Goal: Task Accomplishment & Management: Use online tool/utility

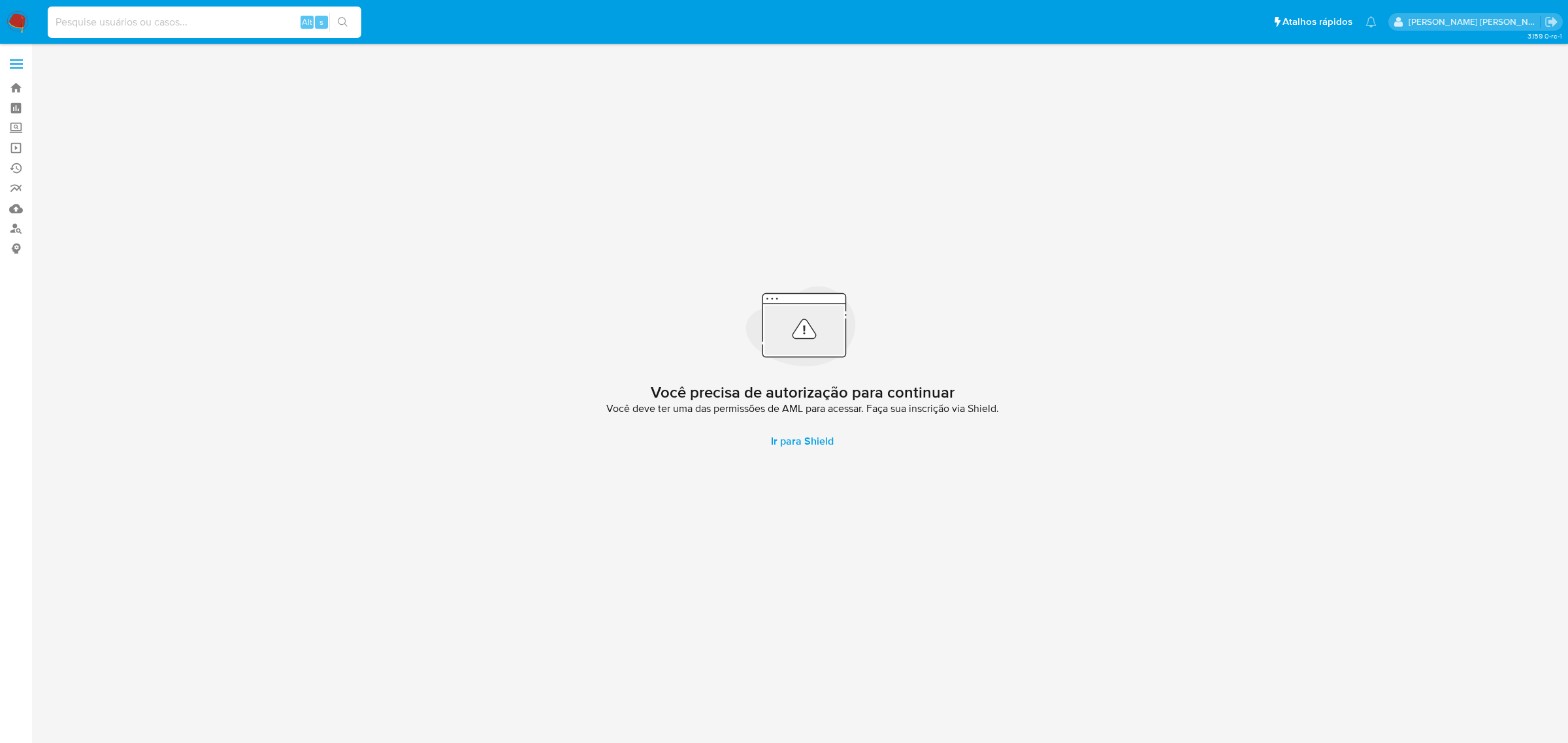
click at [173, 18] on input at bounding box center [204, 22] width 314 height 17
click at [13, 60] on span at bounding box center [17, 60] width 13 height 2
click at [0, 0] on input "checkbox" at bounding box center [0, 0] width 0 height 0
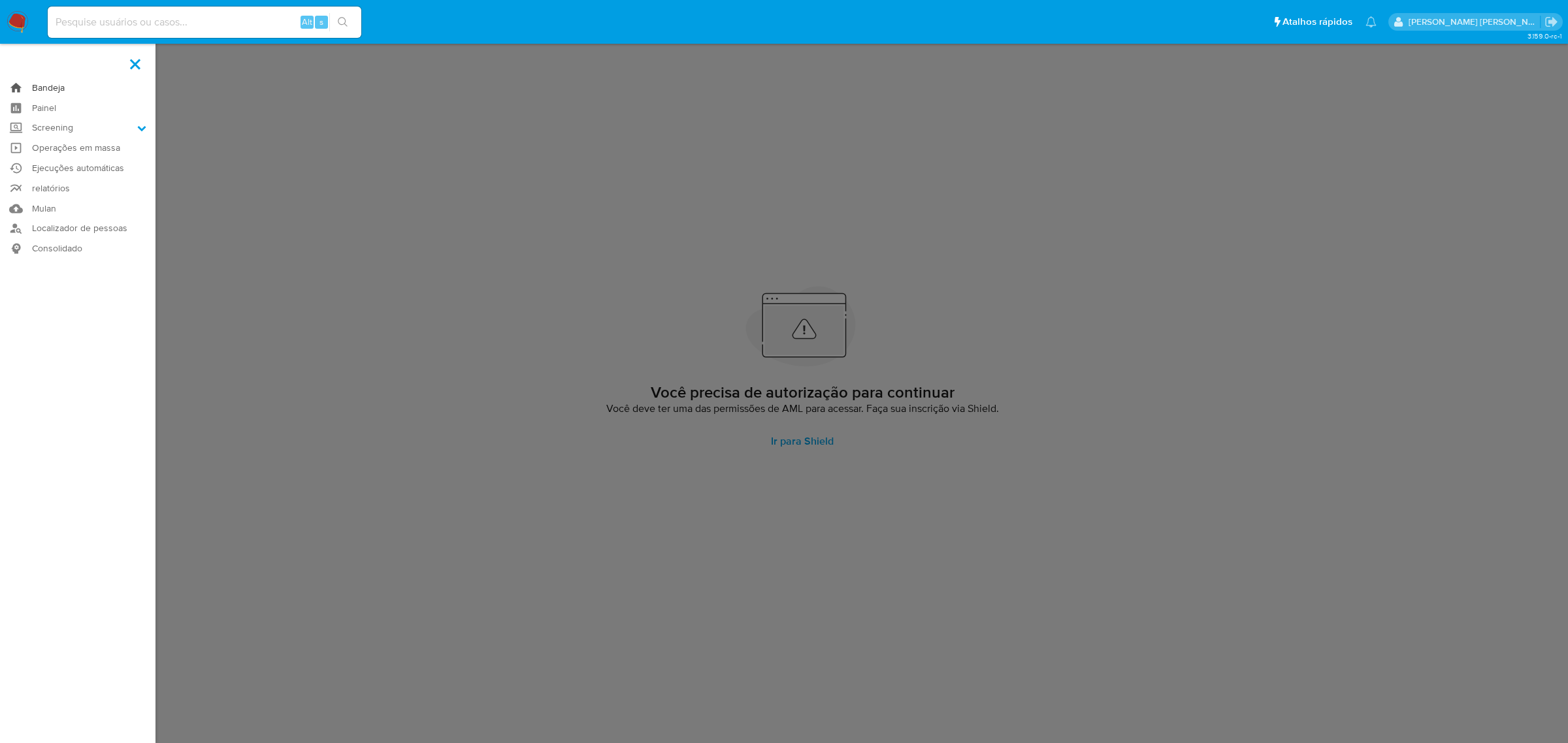
click at [51, 89] on link "Bandeja" at bounding box center [78, 88] width 156 height 20
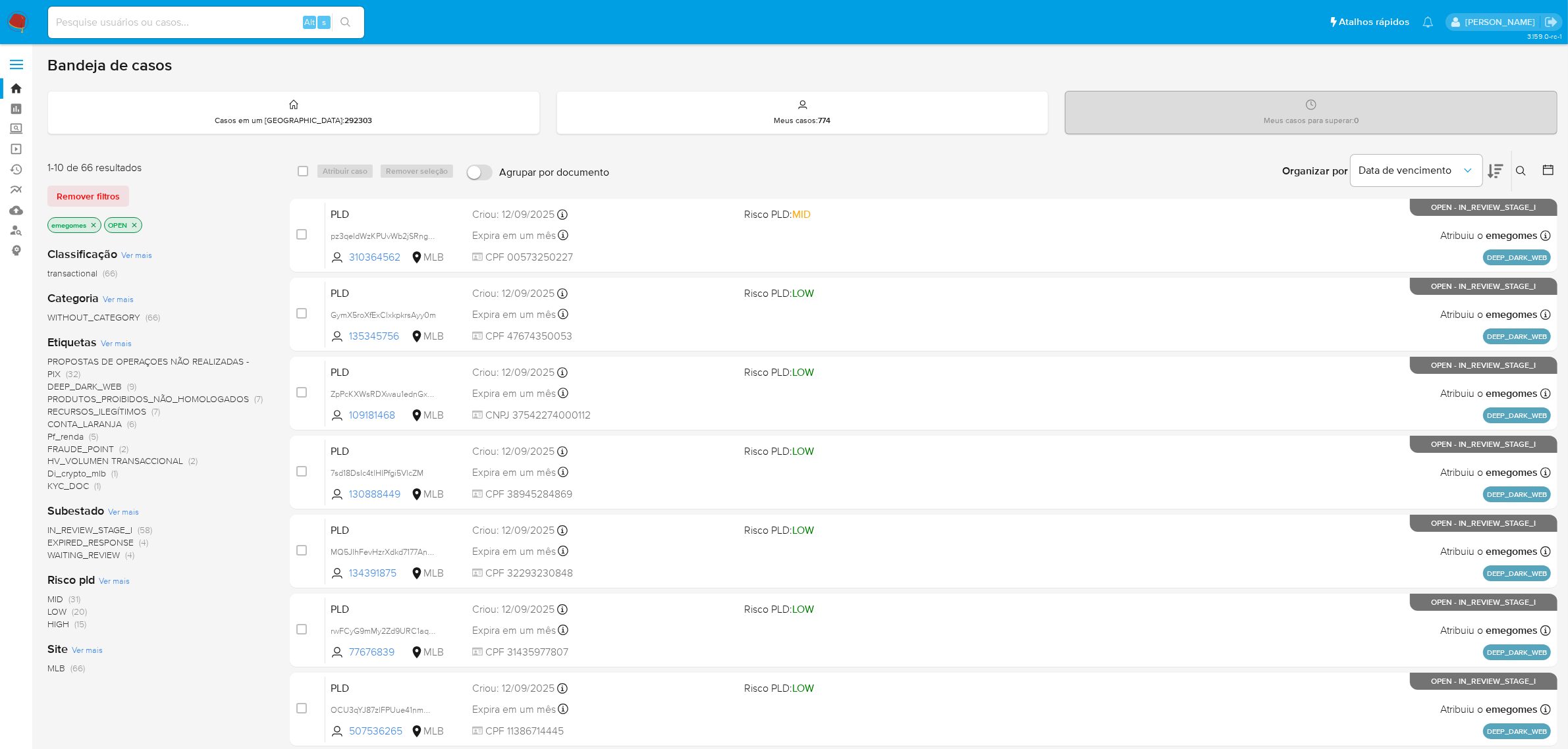
click at [1529, 166] on button at bounding box center [1523, 172] width 22 height 16
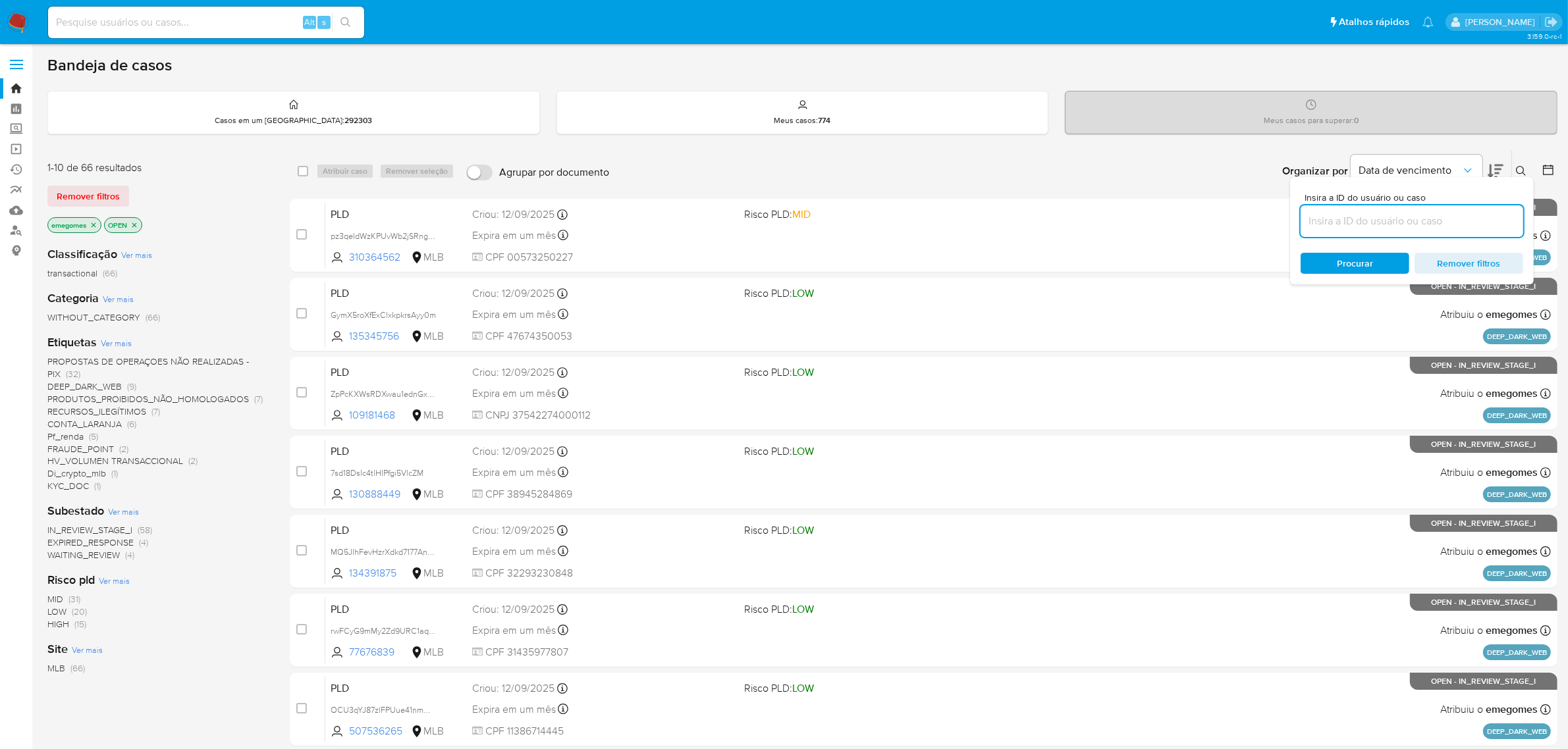
click at [1383, 224] on input at bounding box center [1412, 221] width 223 height 17
type input "S77FwaLZfNoiZSylgNGB6WdJ"
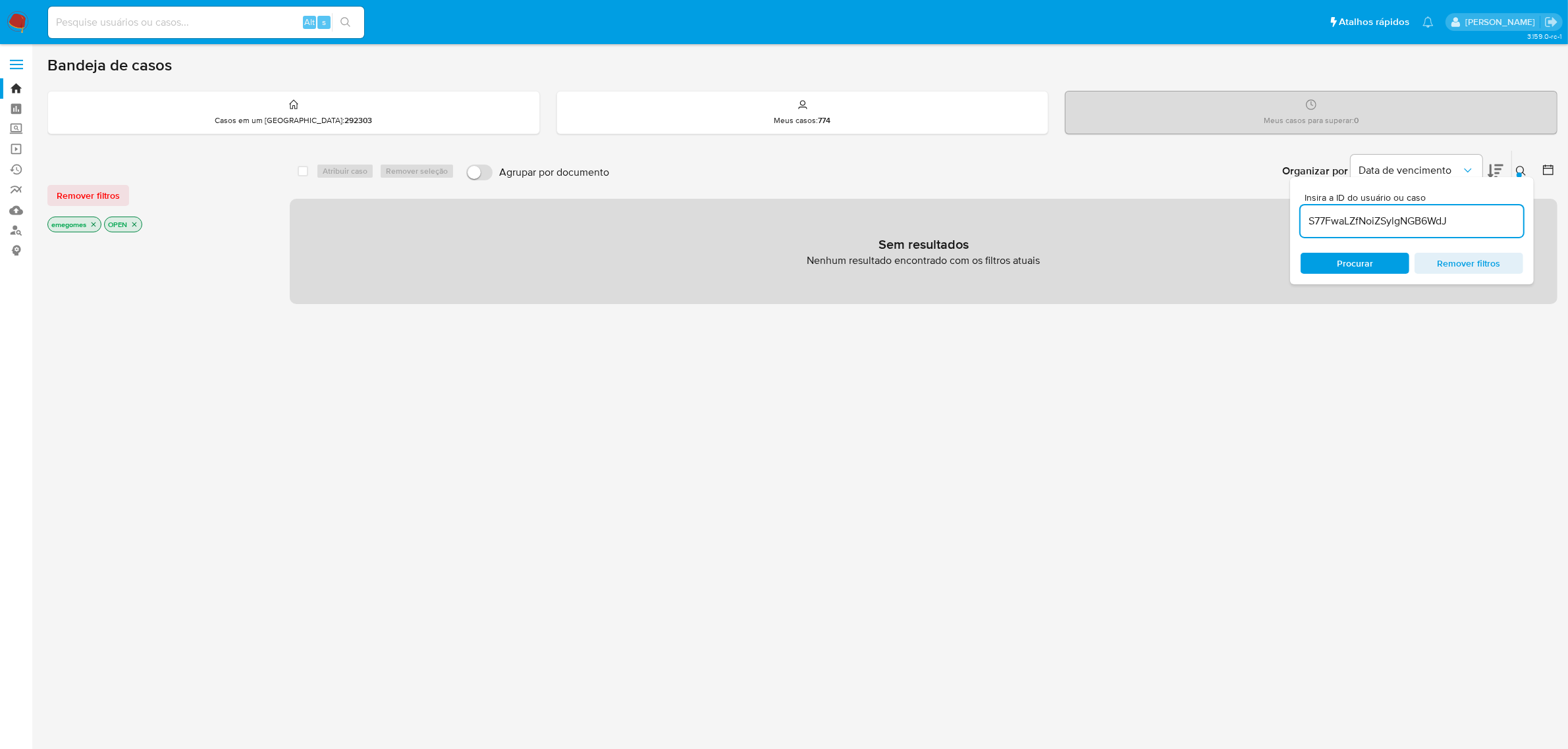
click at [94, 221] on icon "close-filter" at bounding box center [93, 224] width 8 height 8
click at [77, 223] on icon "close-filter" at bounding box center [78, 225] width 4 height 4
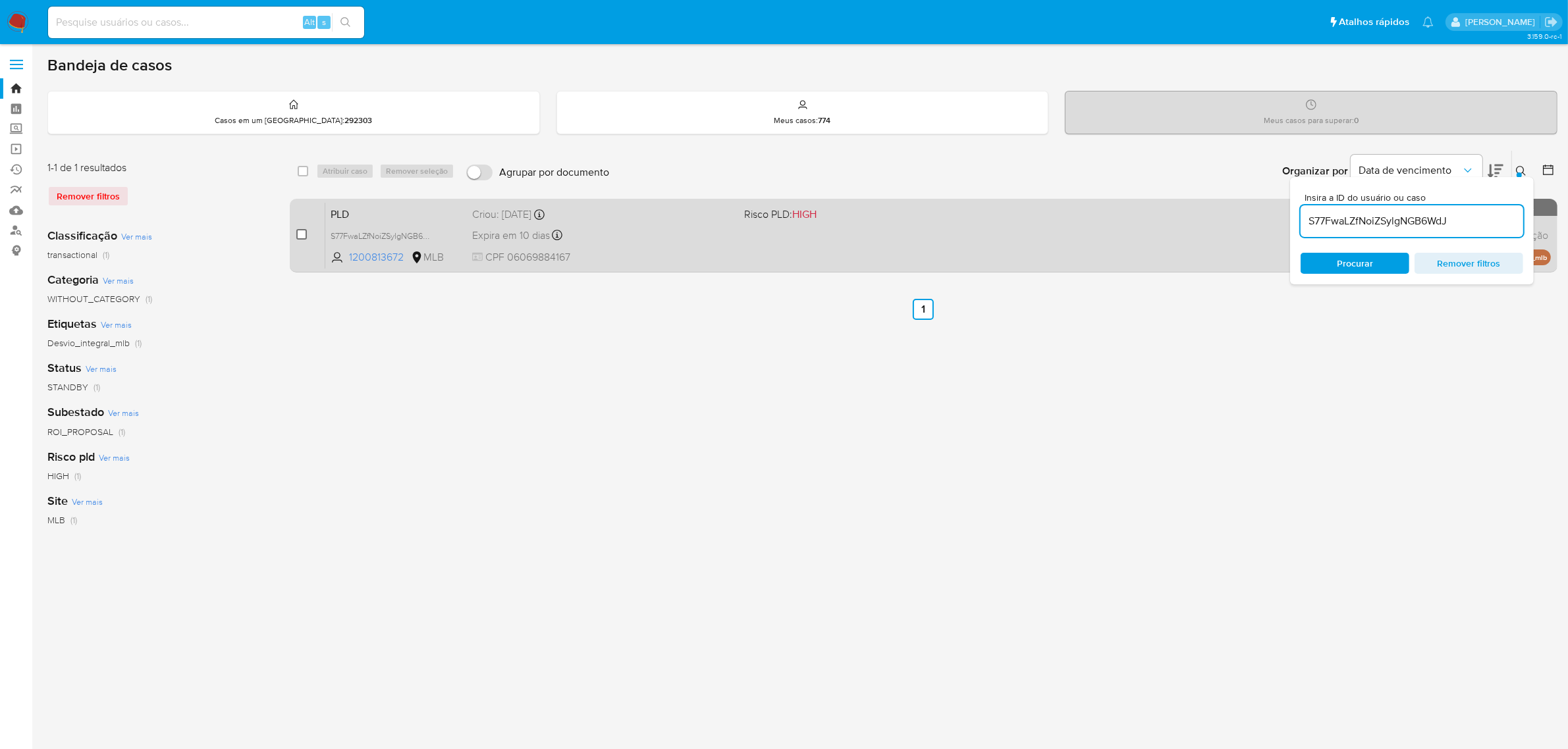
click at [302, 234] on input "checkbox" at bounding box center [301, 234] width 11 height 11
checkbox input "true"
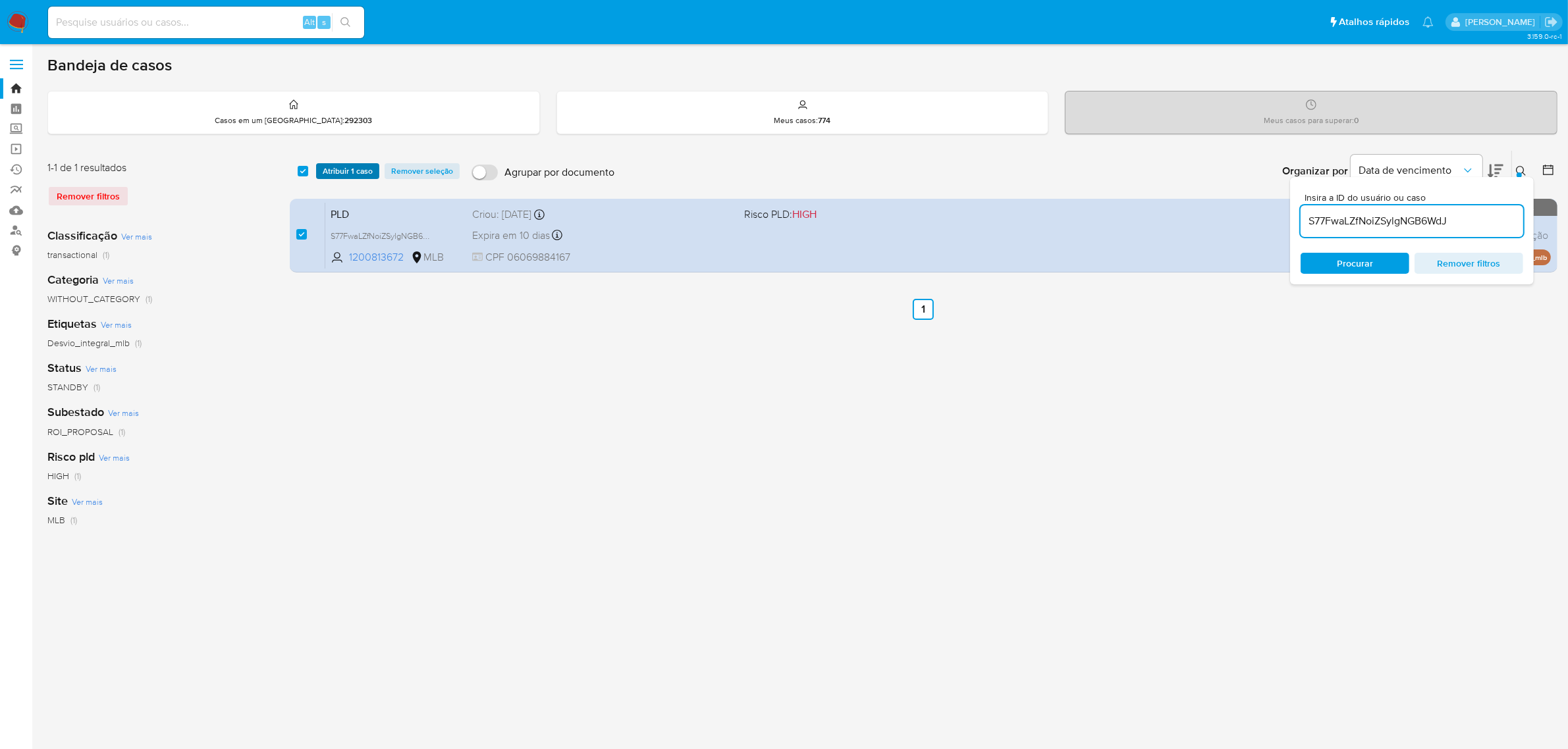
click at [355, 172] on span "Atribuir 1 caso" at bounding box center [347, 171] width 50 height 13
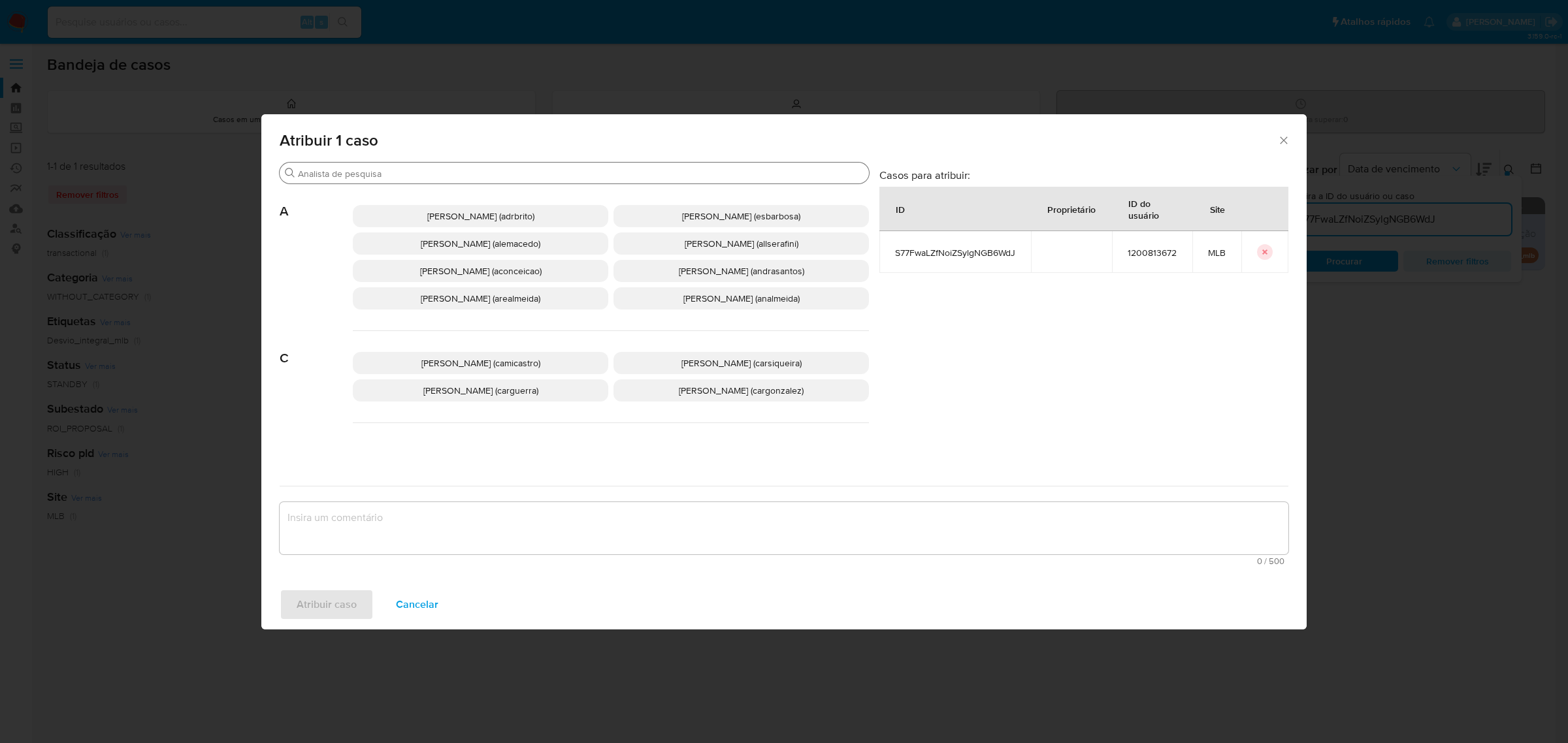
click at [424, 175] on input "Procurar" at bounding box center [581, 174] width 566 height 11
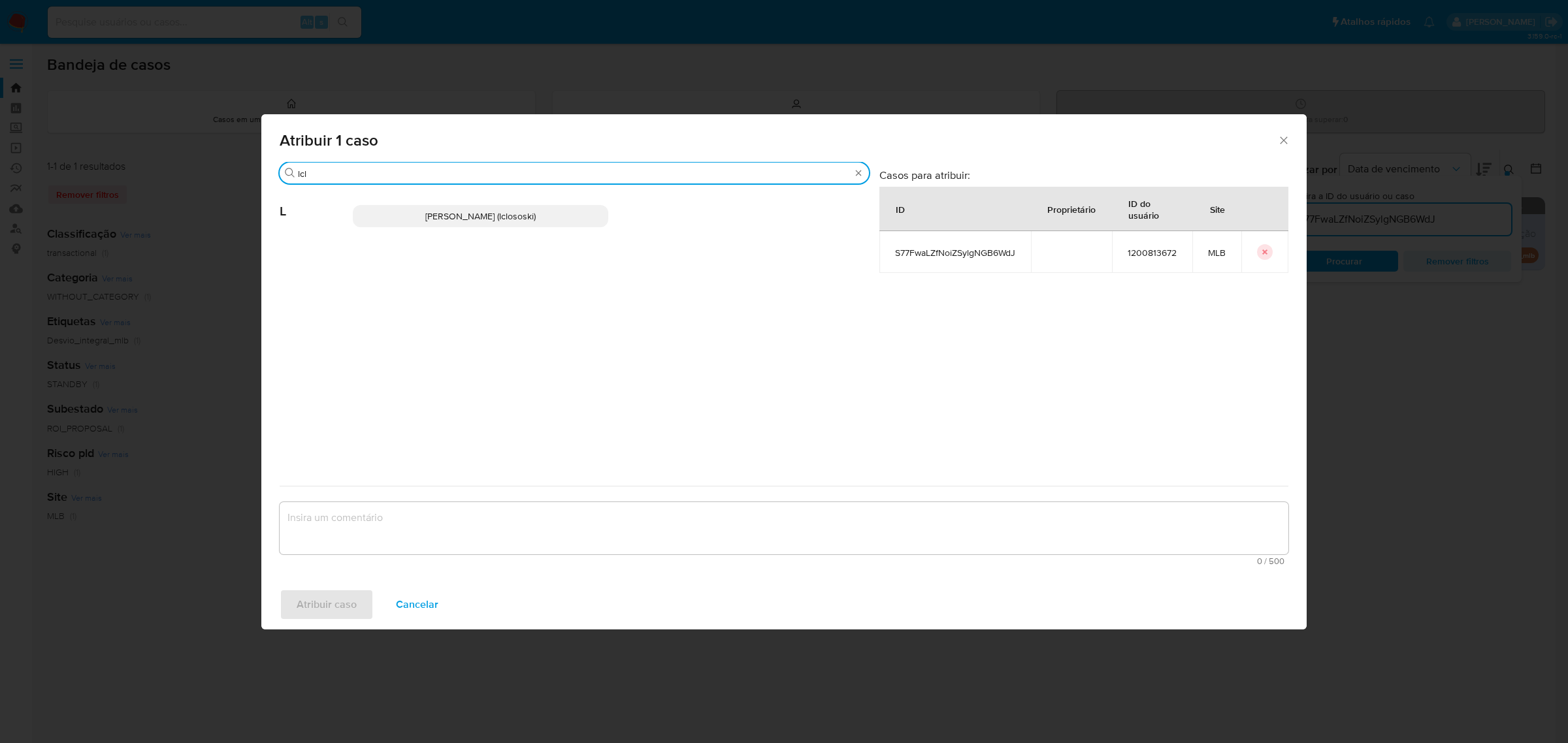
type input "lcl"
click at [488, 218] on span "Lucas Clososki Rangel Pereira (lclososki)" at bounding box center [481, 216] width 111 height 13
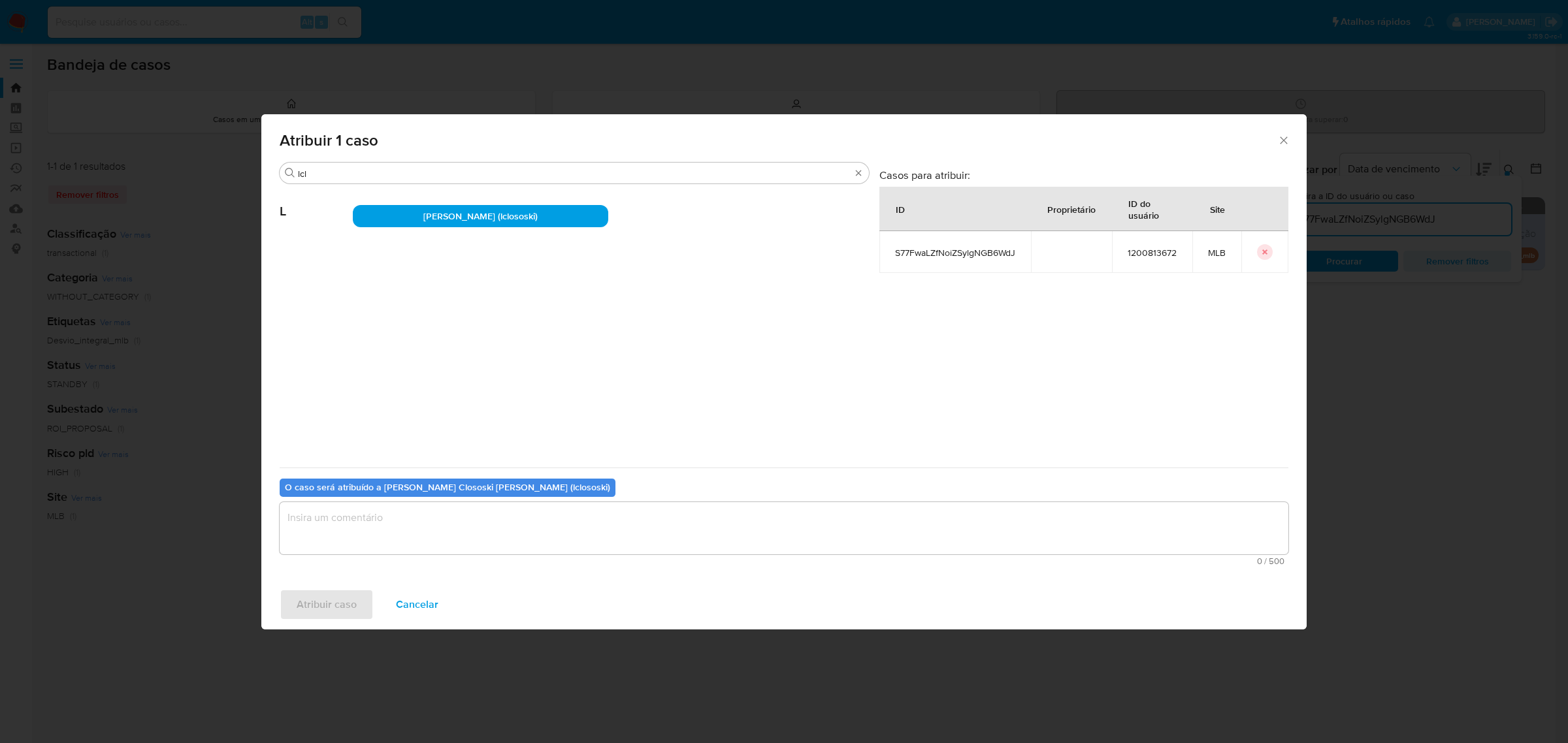
click at [465, 524] on textarea "assign-modal" at bounding box center [784, 528] width 1009 height 52
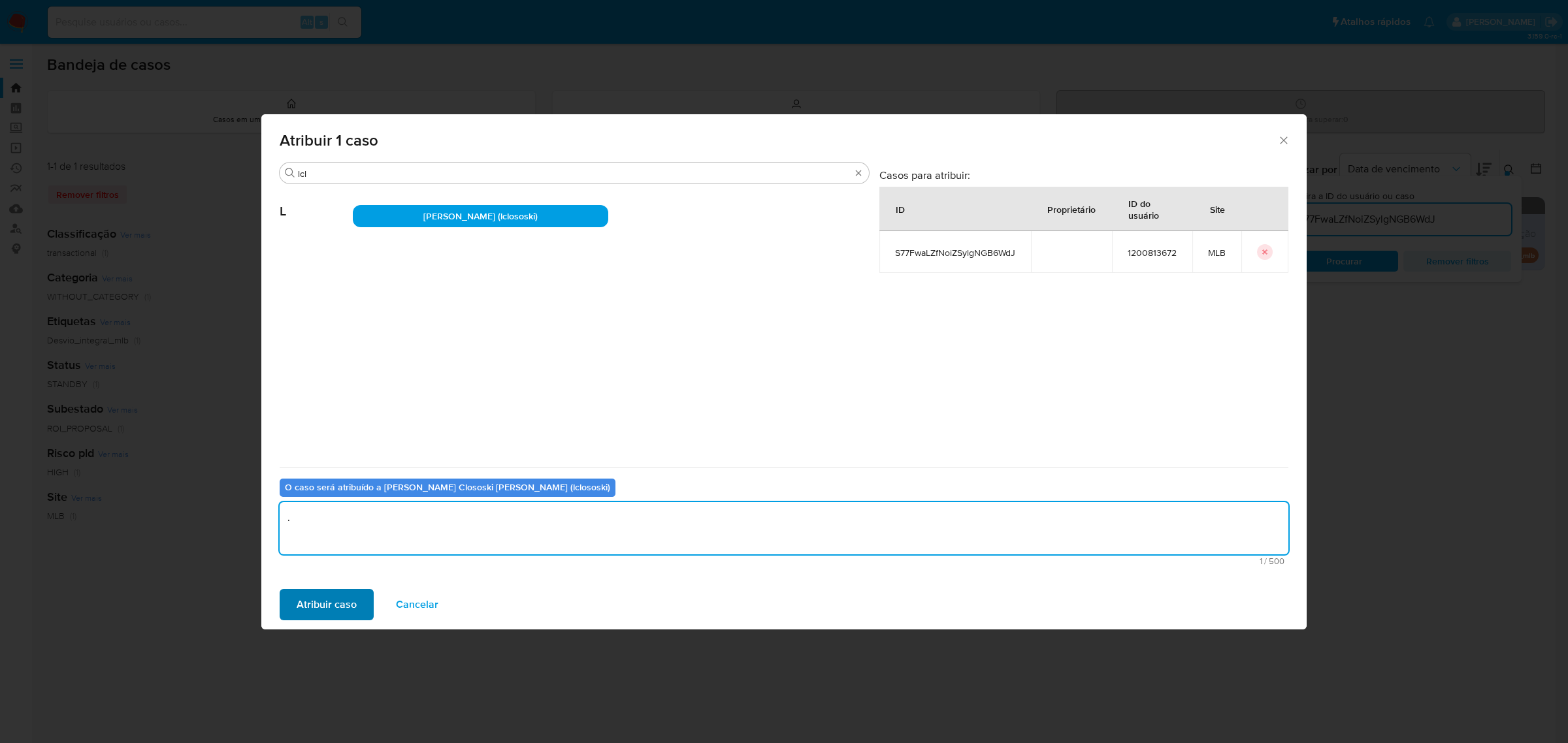
type textarea "."
click at [298, 609] on span "Atribuir caso" at bounding box center [327, 604] width 60 height 29
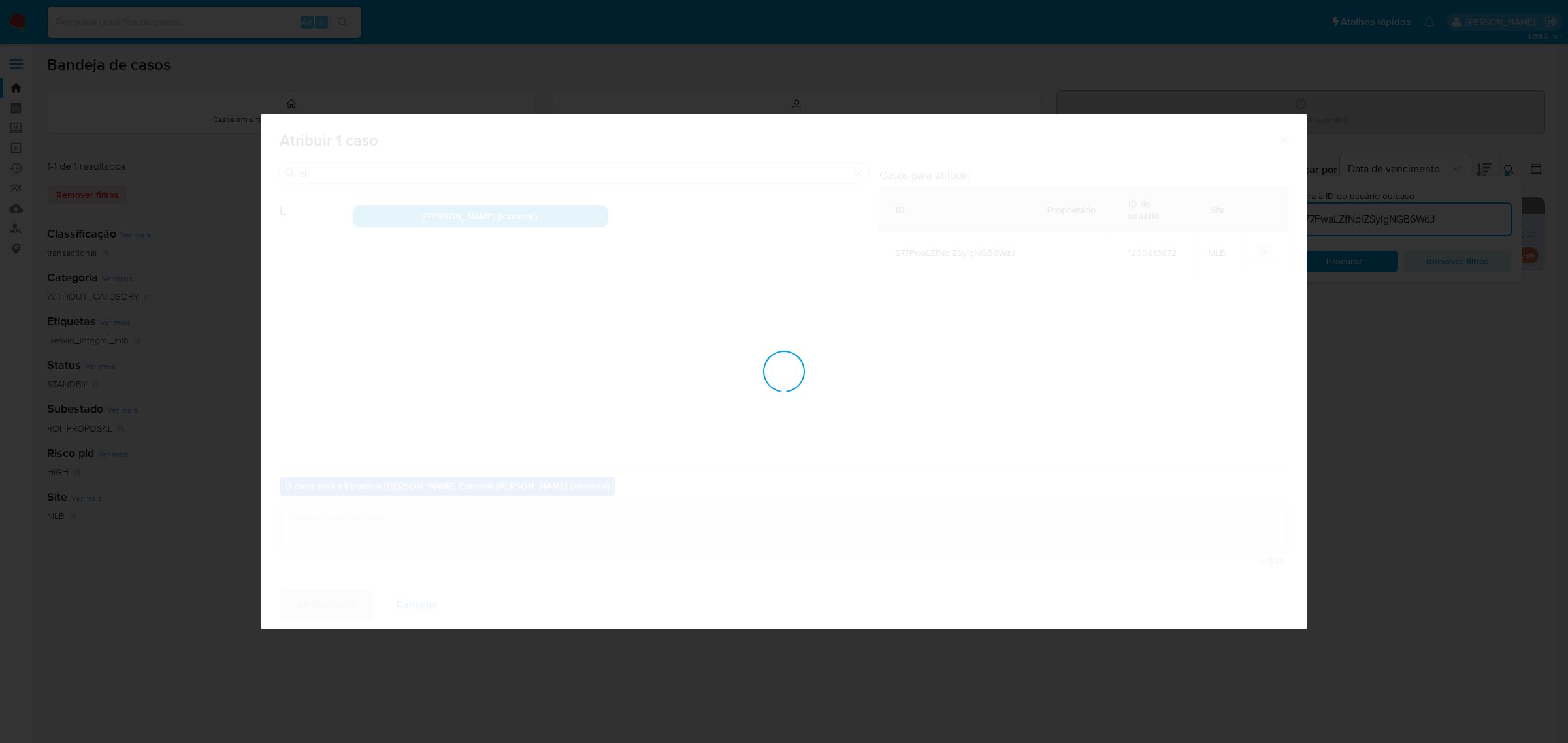
checkbox input "false"
